Goal: Navigation & Orientation: Understand site structure

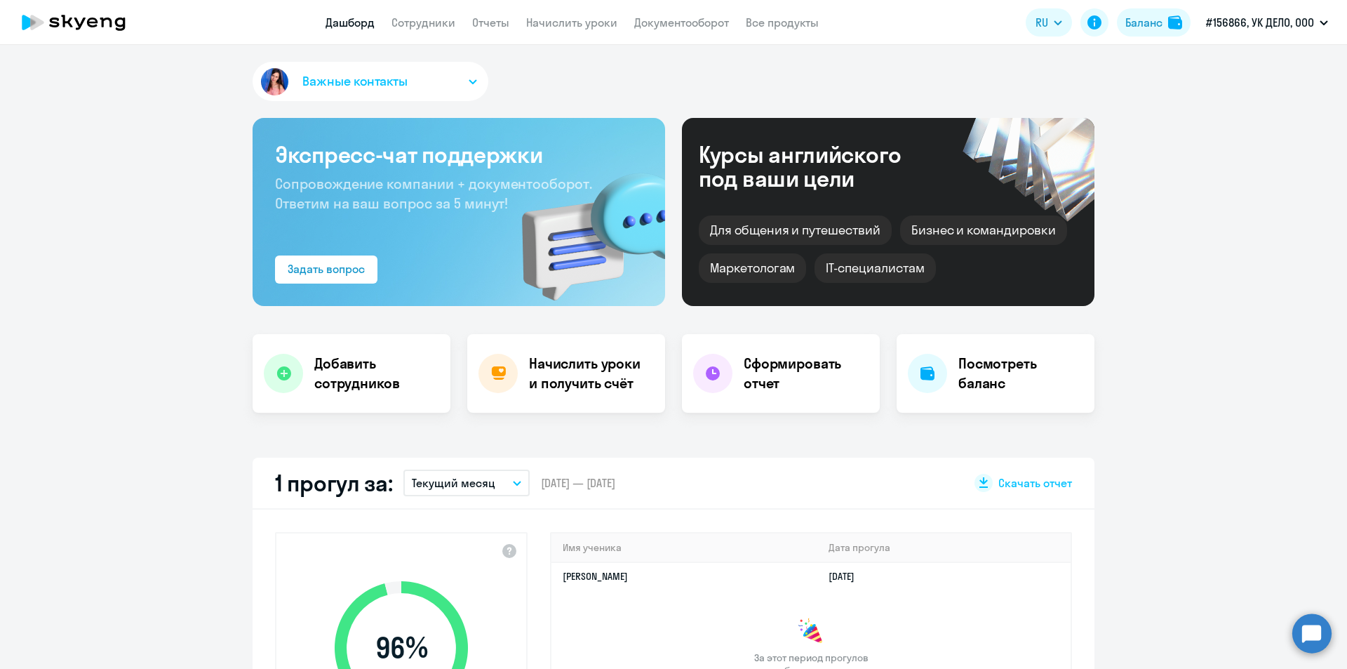
select select "30"
click at [782, 22] on link "Все продукты" at bounding box center [782, 22] width 73 height 14
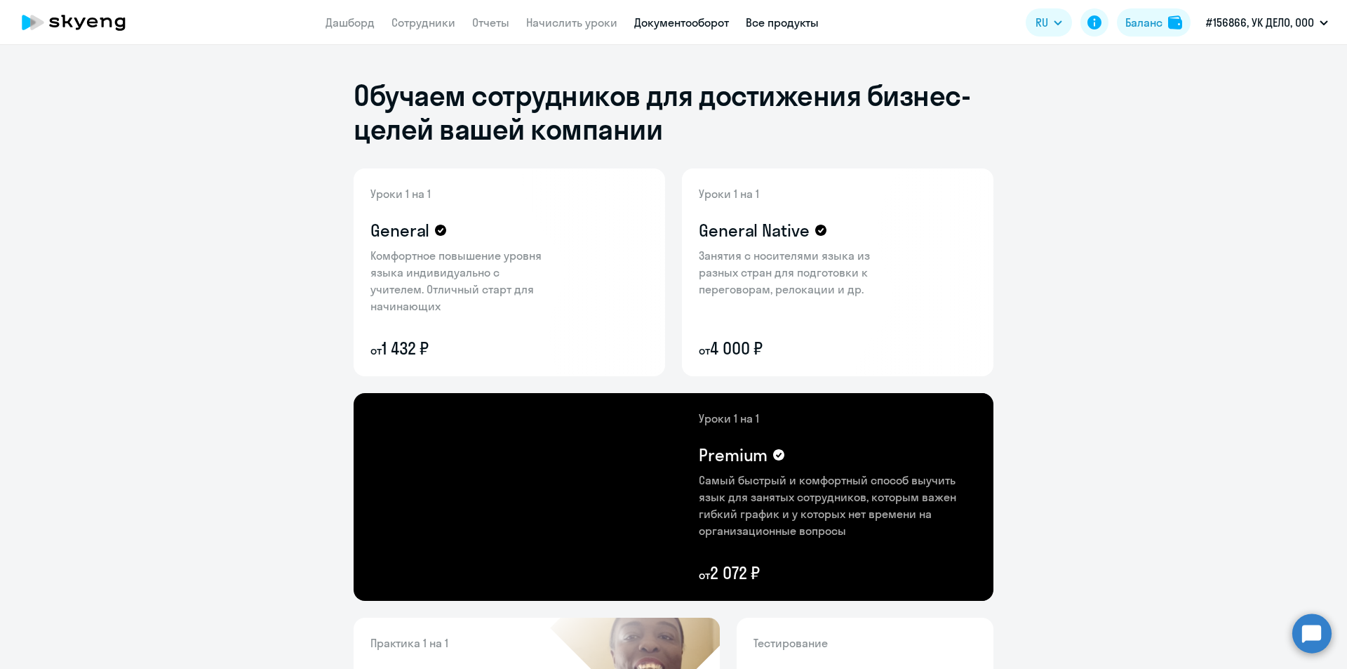
click at [710, 22] on link "Документооборот" at bounding box center [681, 22] width 95 height 14
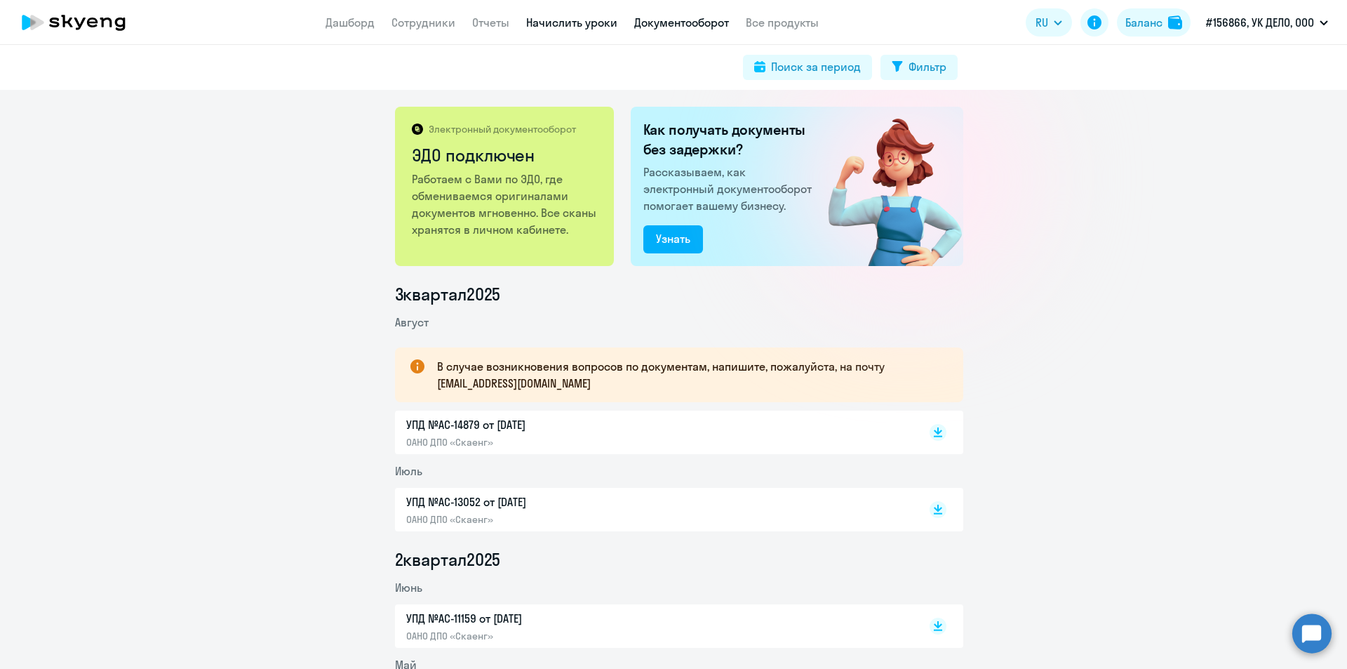
click at [597, 25] on link "Начислить уроки" at bounding box center [571, 22] width 91 height 14
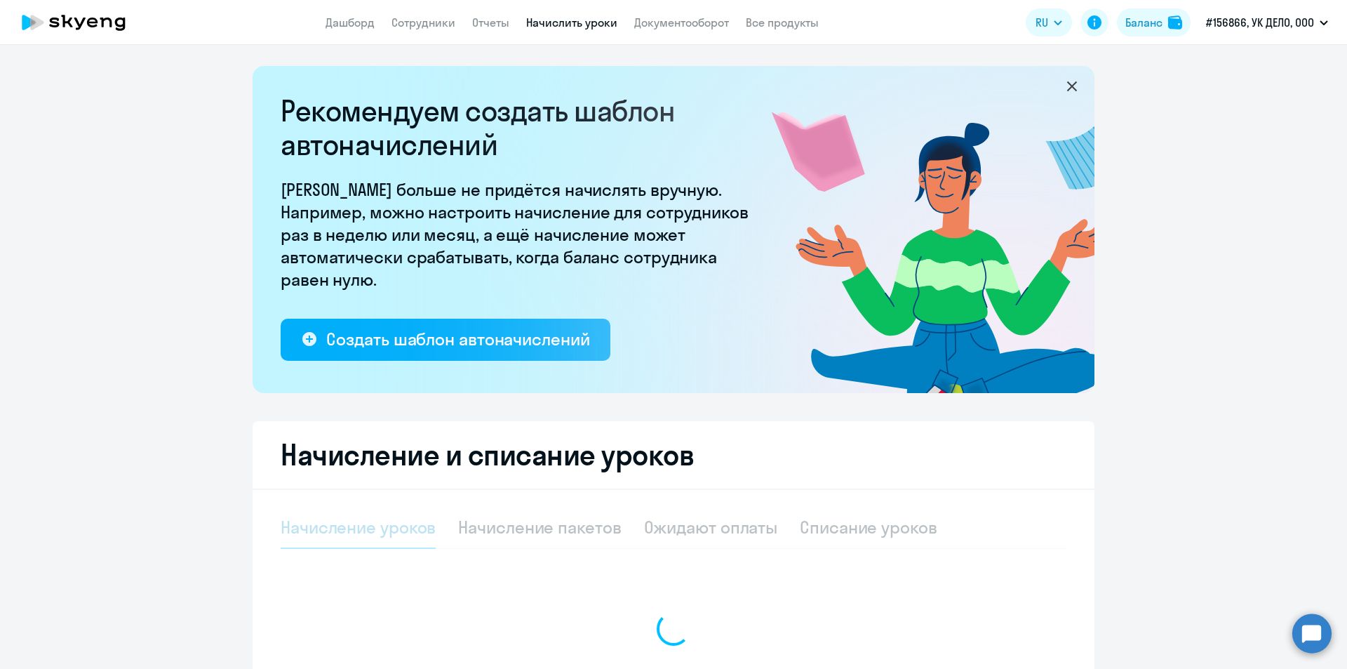
select select "10"
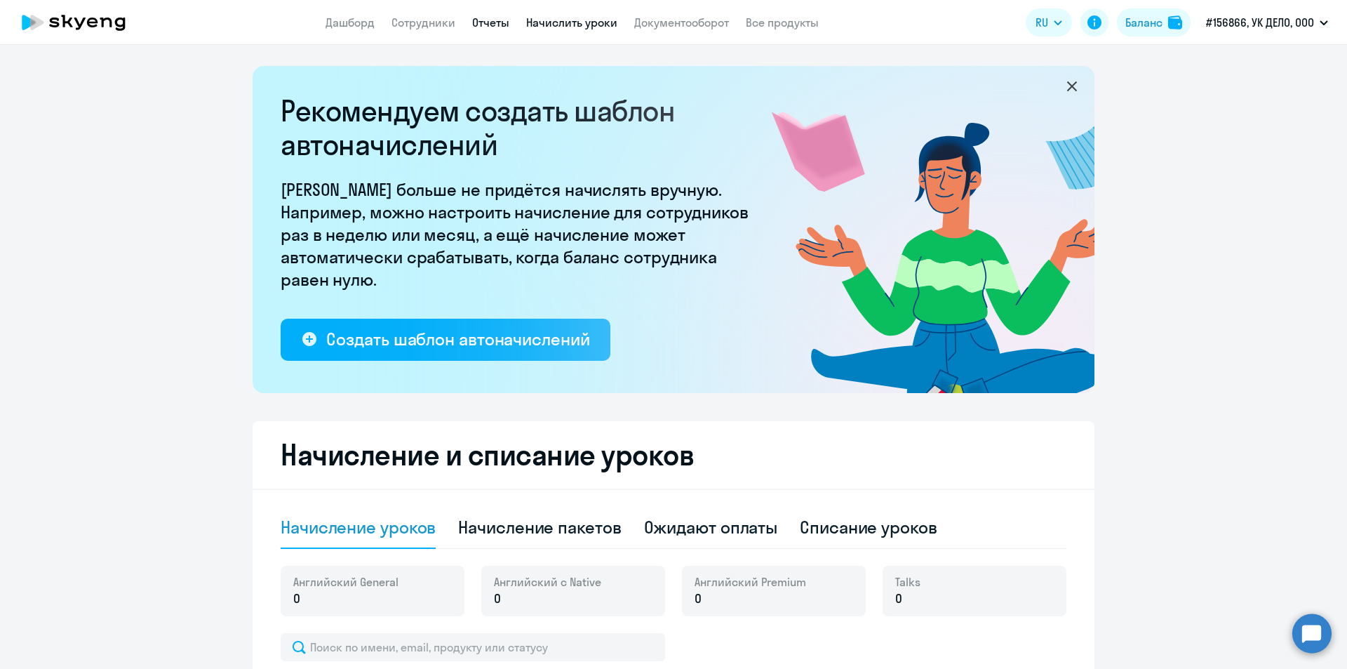
click at [502, 22] on link "Отчеты" at bounding box center [490, 22] width 37 height 14
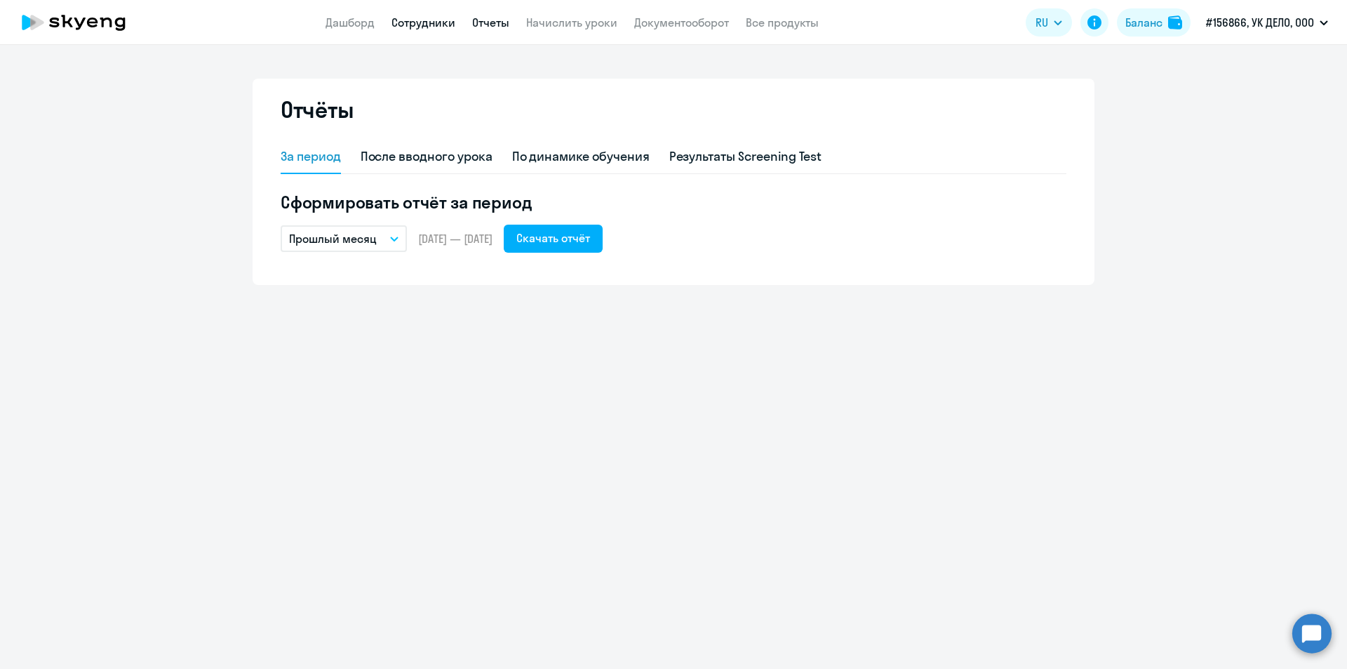
click at [433, 18] on link "Сотрудники" at bounding box center [424, 22] width 64 height 14
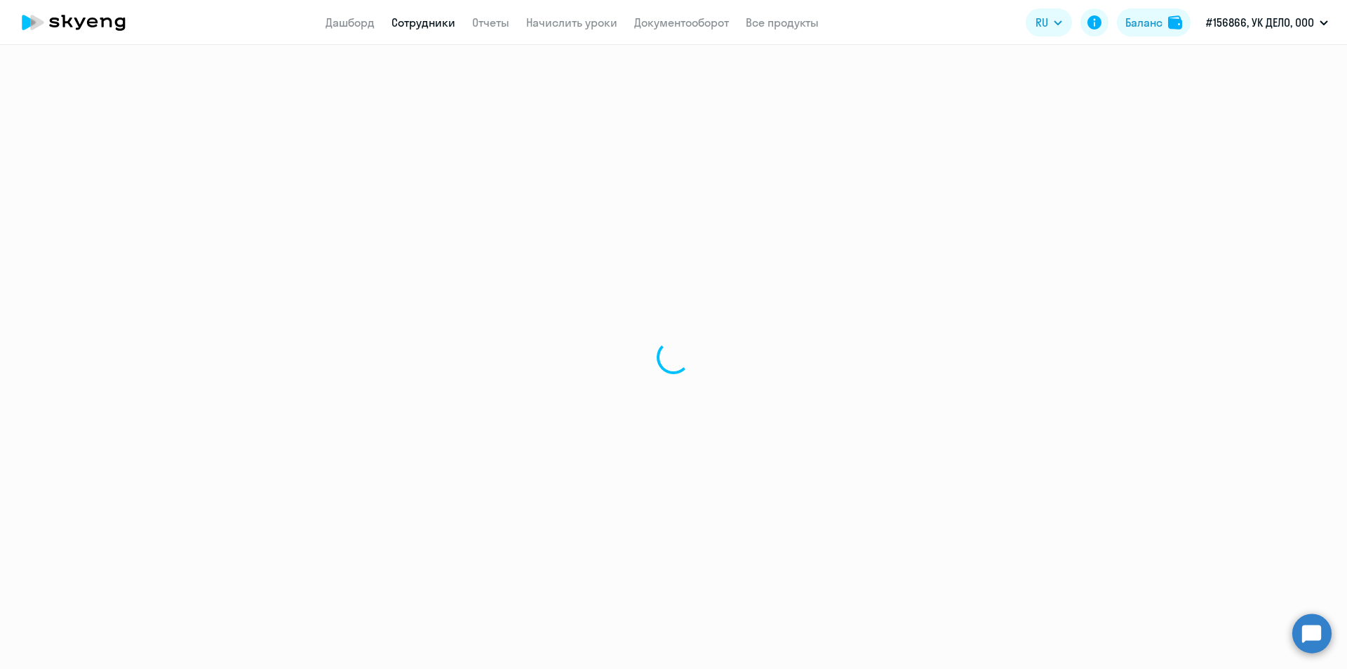
select select "30"
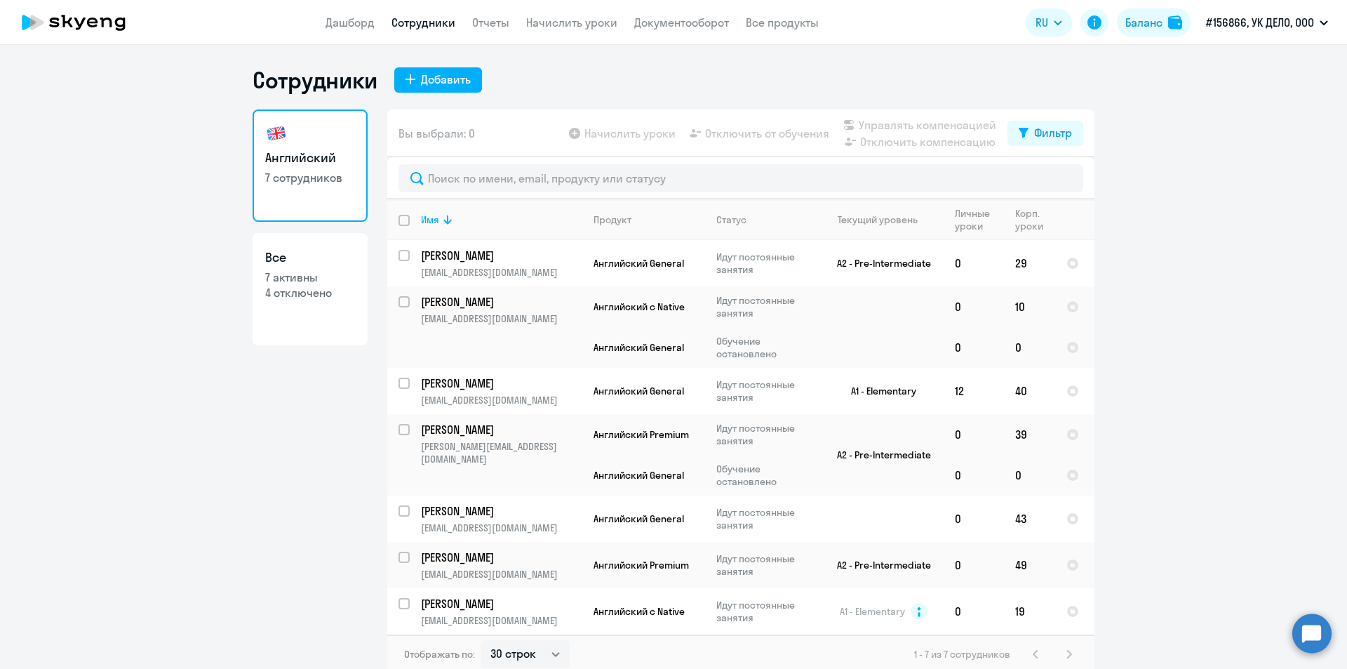
click at [348, 29] on app-menu-item-link "Дашборд" at bounding box center [350, 23] width 49 height 18
click at [347, 21] on link "Дашборд" at bounding box center [350, 22] width 49 height 14
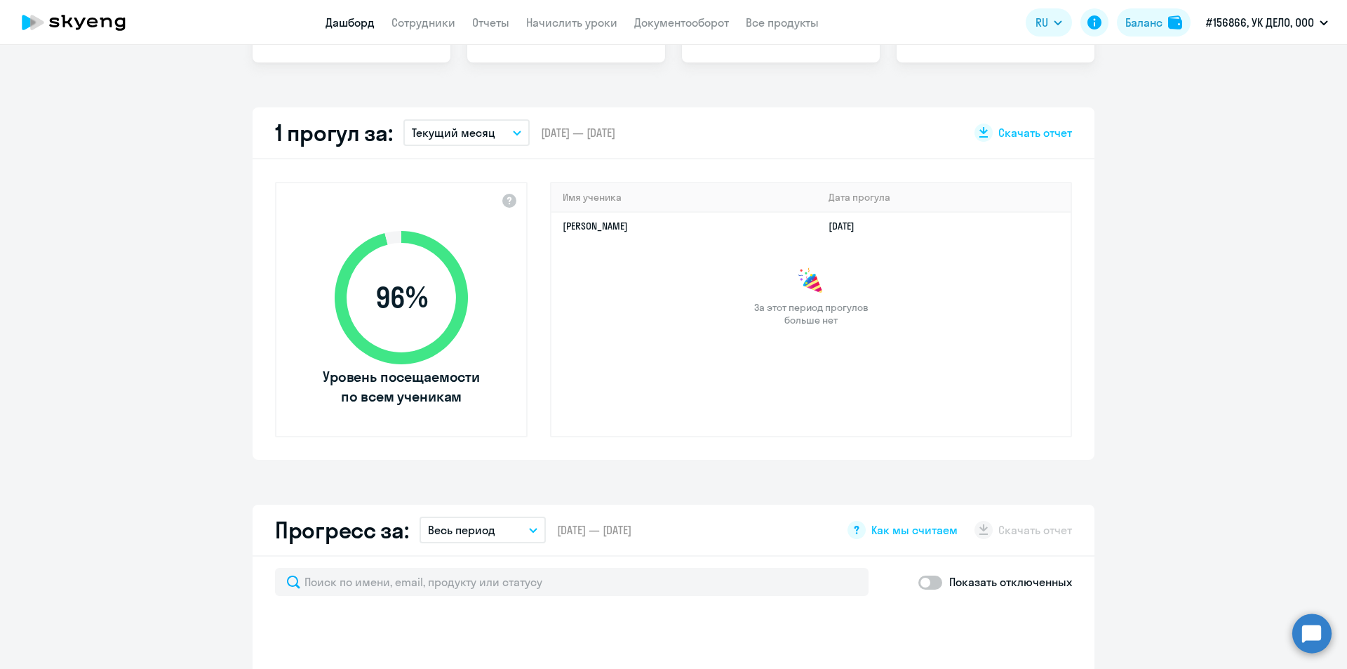
select select "30"
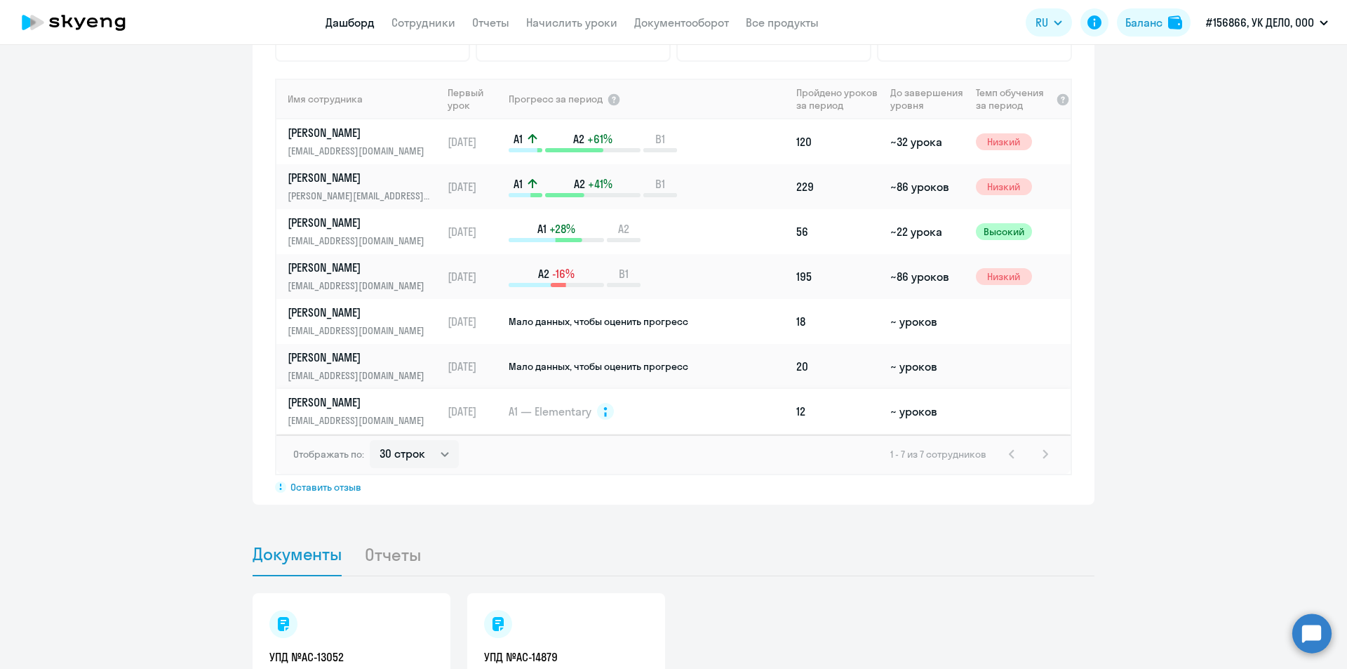
scroll to position [995, 0]
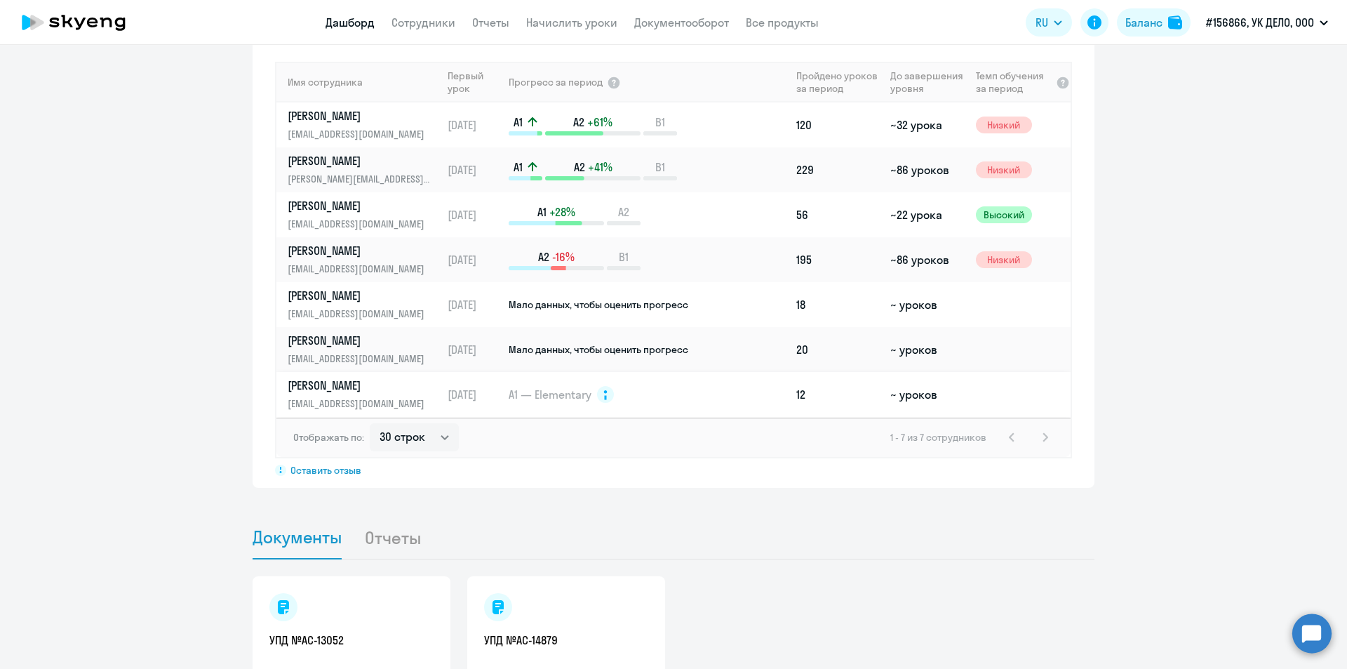
click at [630, 396] on td "A1 — Elementary" at bounding box center [648, 394] width 283 height 45
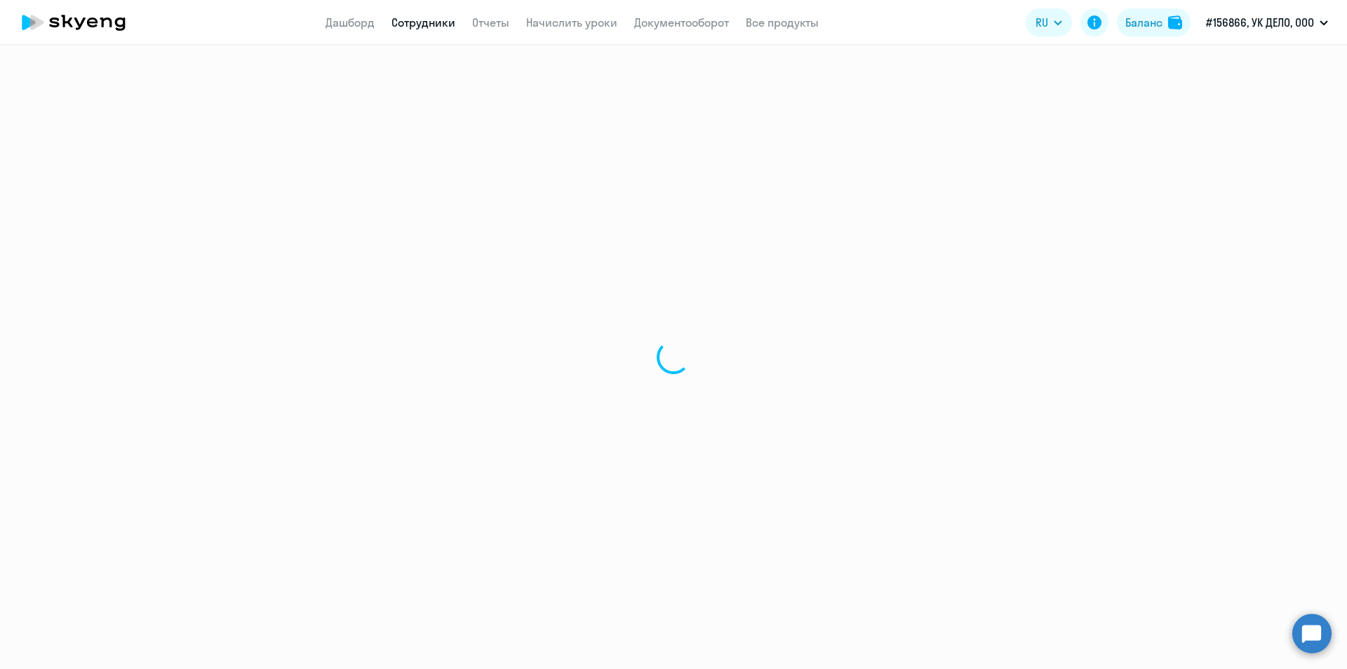
select select "english"
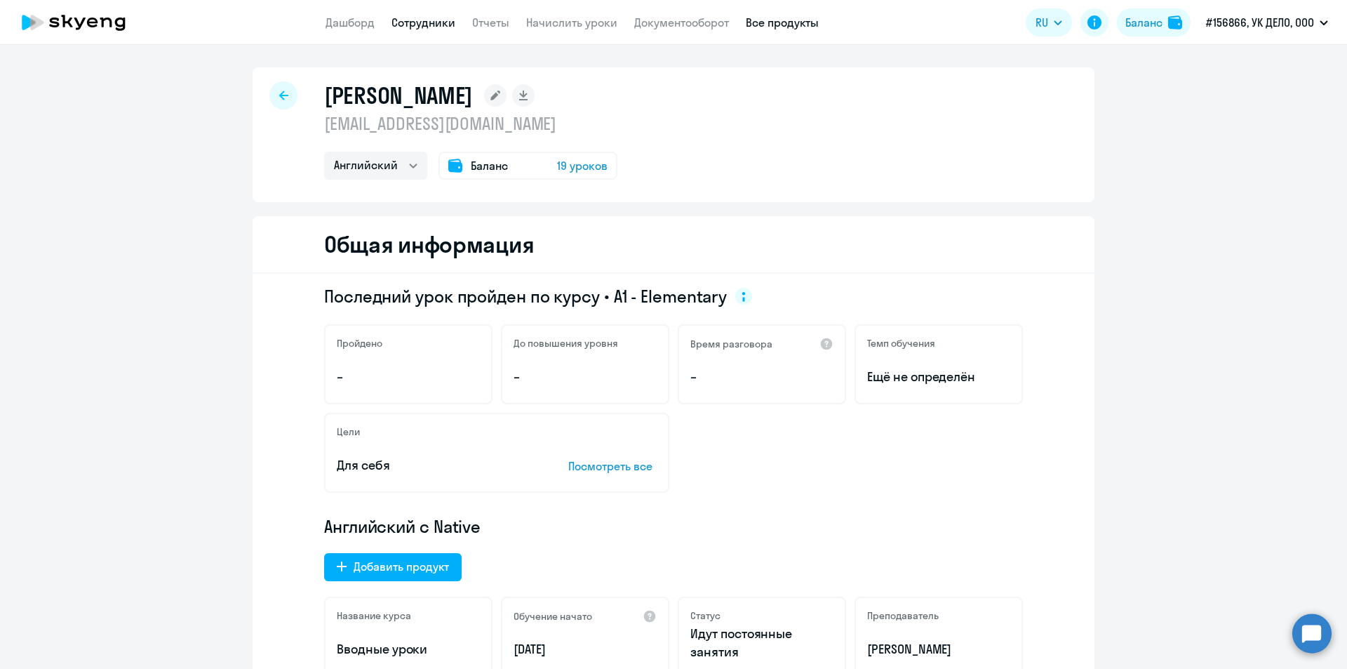
click at [797, 27] on link "Все продукты" at bounding box center [782, 22] width 73 height 14
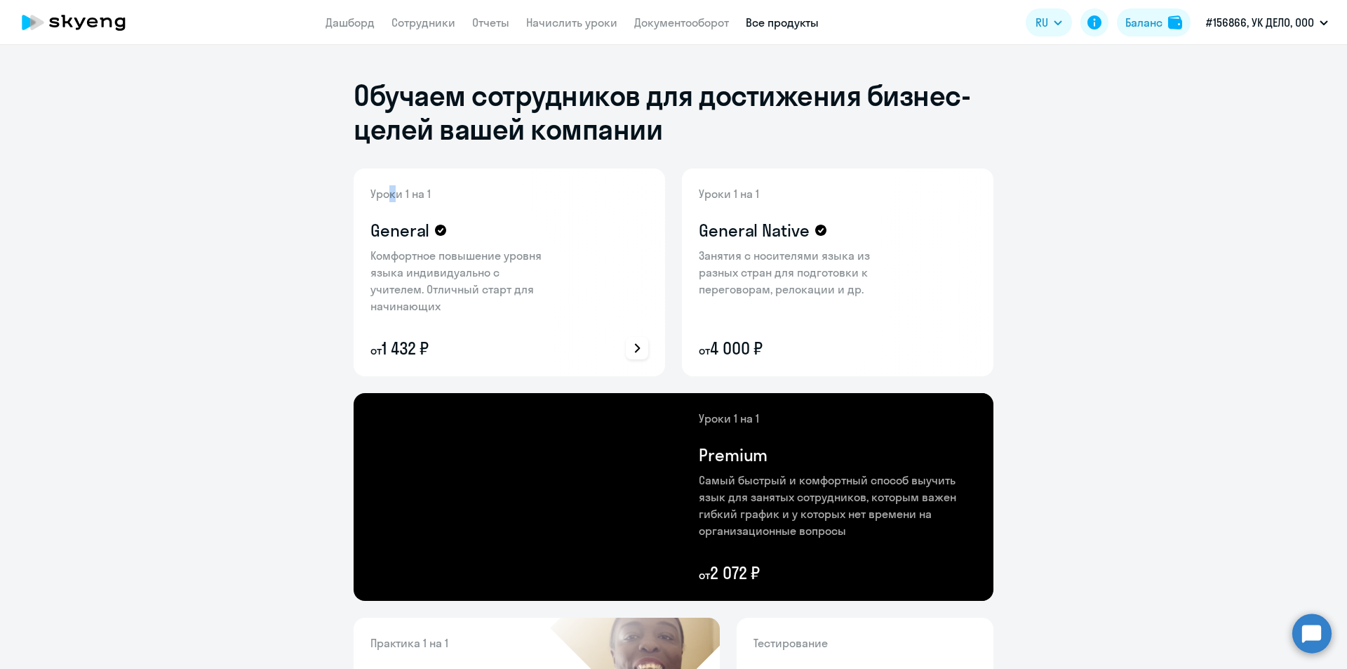
click at [387, 194] on p "Уроки 1 на 1" at bounding box center [462, 193] width 182 height 17
click at [638, 351] on icon at bounding box center [637, 348] width 17 height 17
click at [637, 351] on div at bounding box center [673, 334] width 1347 height 669
click at [1116, 368] on ng-component "Обучаем сотрудников для достижения бизнес-целей вашей компании Уроки 1 на 1 Gen…" at bounding box center [673, 575] width 1347 height 1061
click at [1091, 26] on icon at bounding box center [1095, 22] width 14 height 14
